Goal: Information Seeking & Learning: Check status

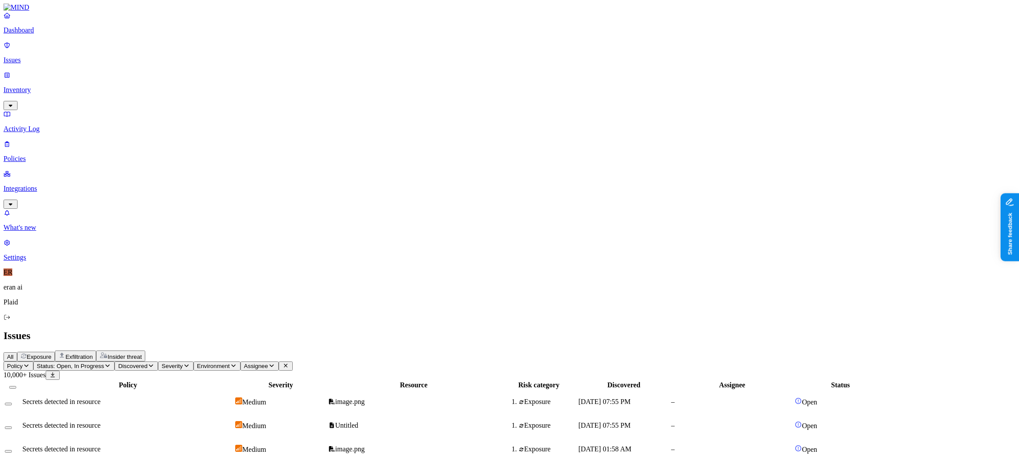
scroll to position [17, 0]
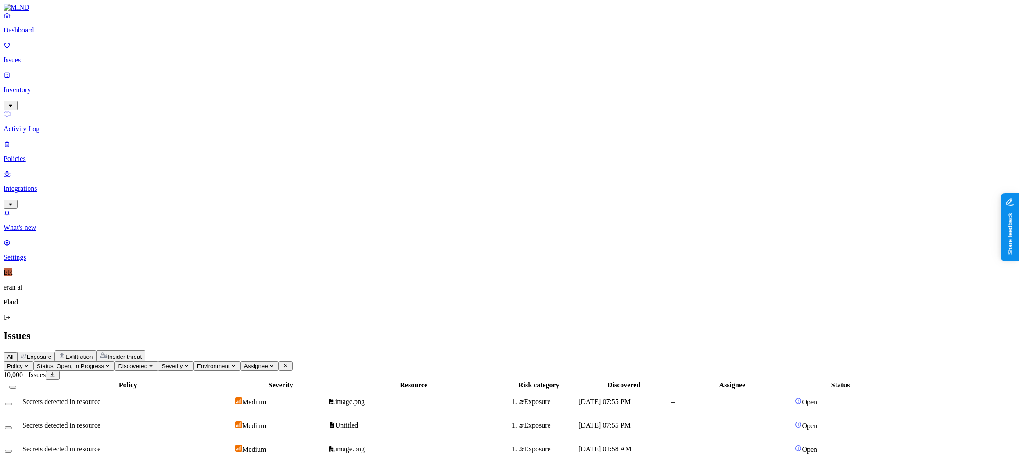
scroll to position [97, 0]
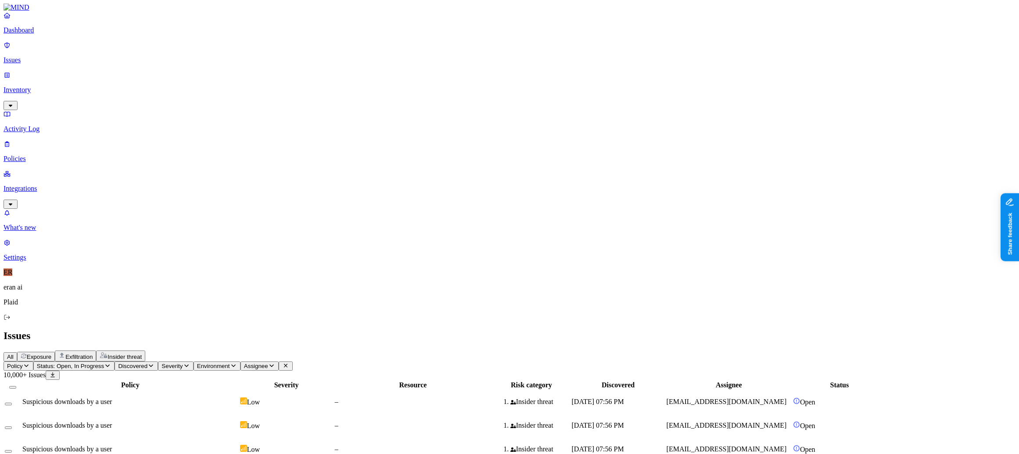
click at [193, 362] on button "Severity" at bounding box center [175, 366] width 35 height 9
click at [298, 83] on span "Critical" at bounding box center [292, 86] width 21 height 7
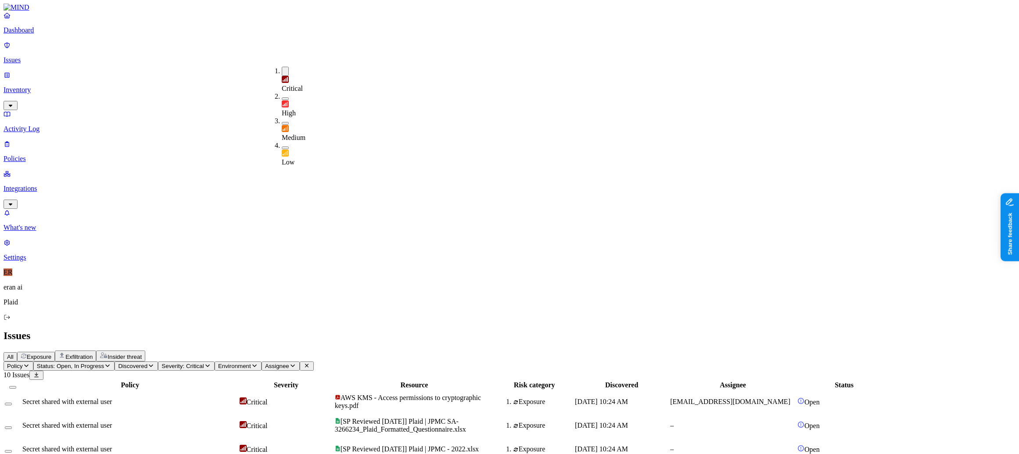
click at [112, 398] on span "Secret shared with external user" at bounding box center [67, 401] width 90 height 7
click at [628, 445] on span "Jul 18, 2025, 10:24 AM" at bounding box center [601, 448] width 53 height 7
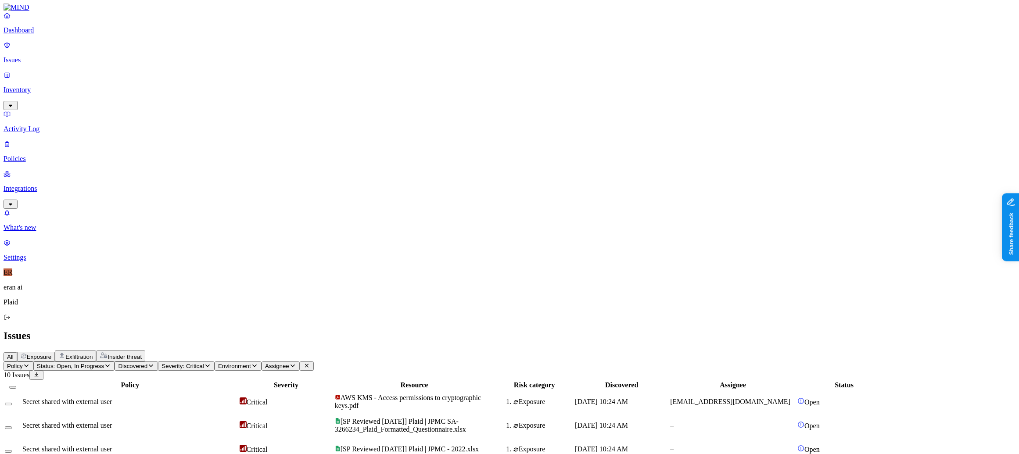
scroll to position [171, 0]
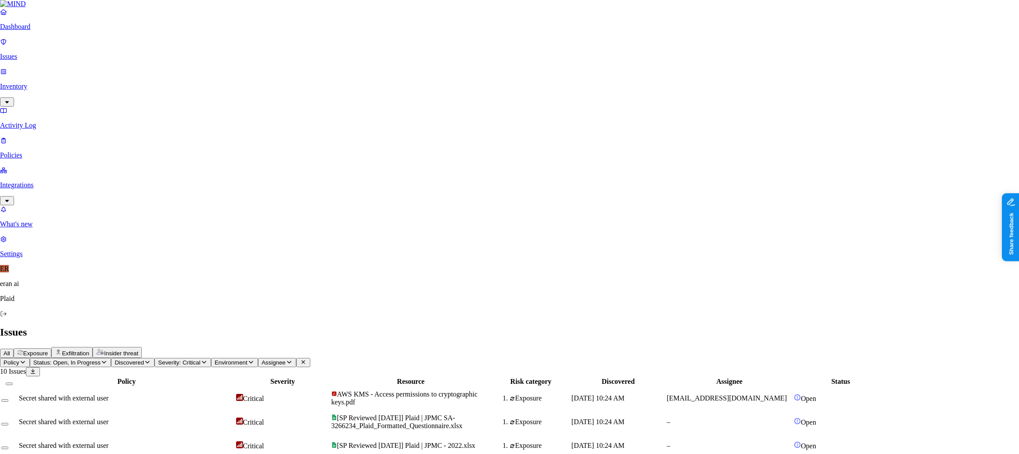
drag, startPoint x: 482, startPoint y: 101, endPoint x: 484, endPoint y: 88, distance: 13.3
